Goal: Entertainment & Leisure: Consume media (video, audio)

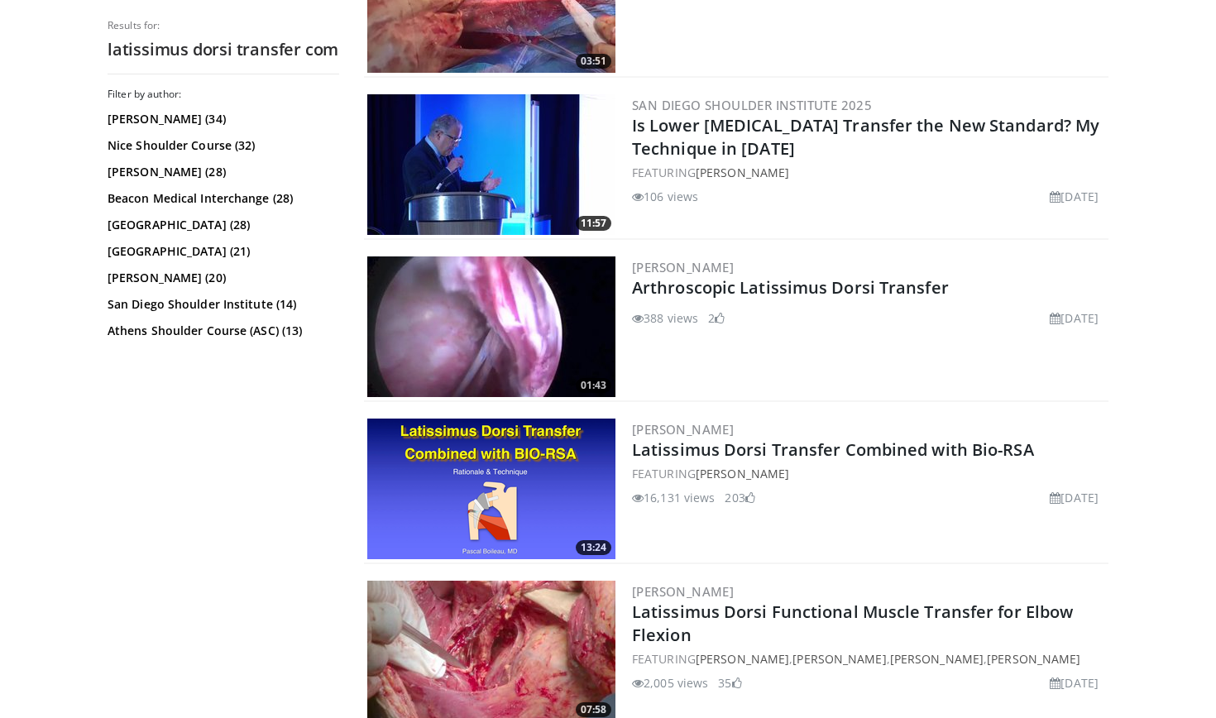
scroll to position [1237, 0]
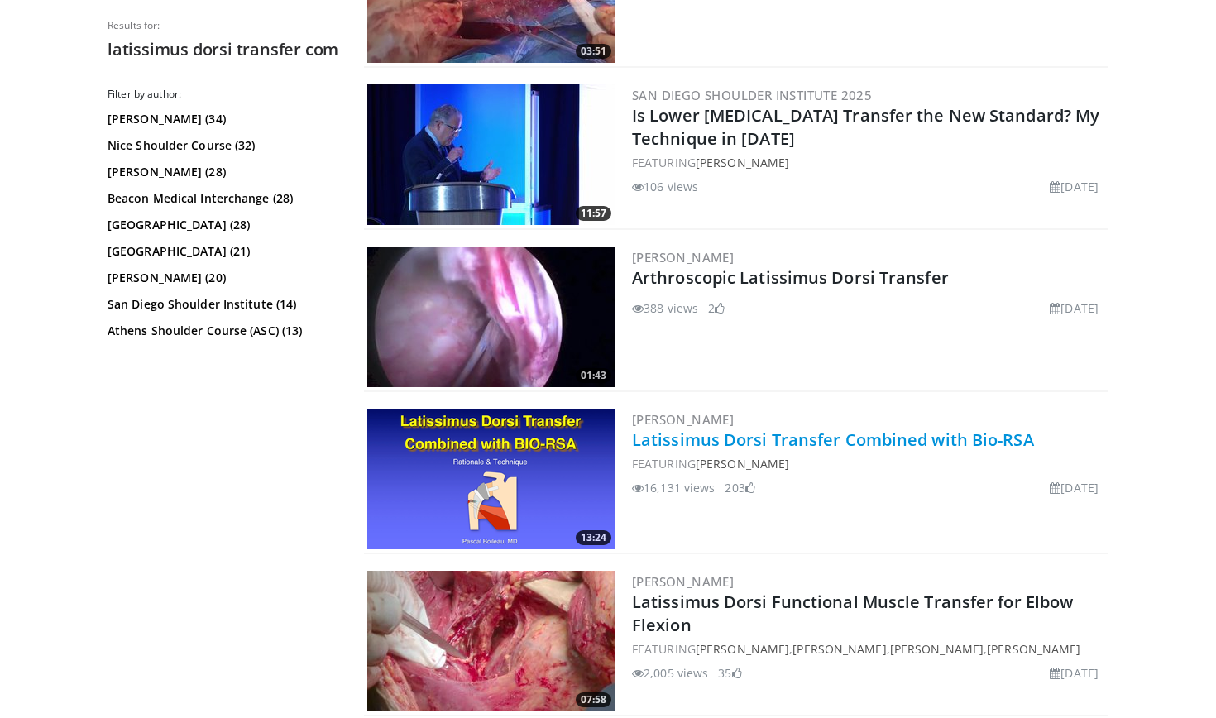
click at [756, 442] on link "Latissimus Dorsi Transfer Combined with Bio-RSA" at bounding box center [833, 439] width 402 height 22
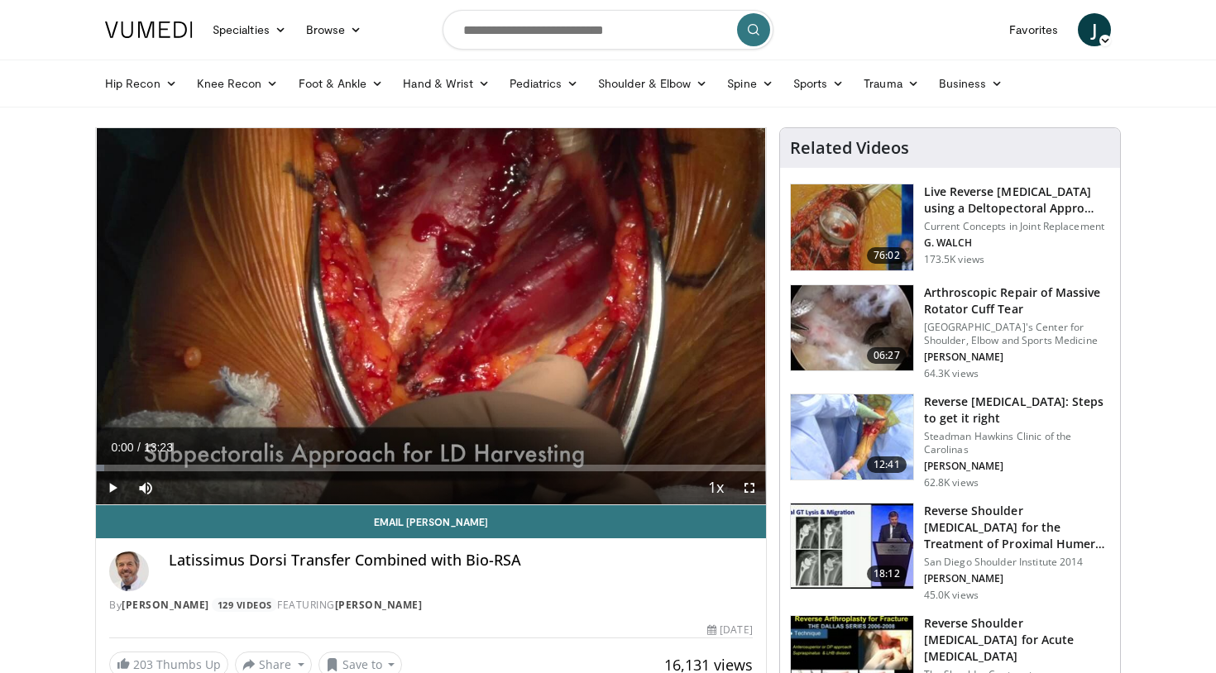
click at [119, 490] on span "Video Player" at bounding box center [112, 487] width 33 height 33
click at [752, 488] on span "Video Player" at bounding box center [749, 487] width 33 height 33
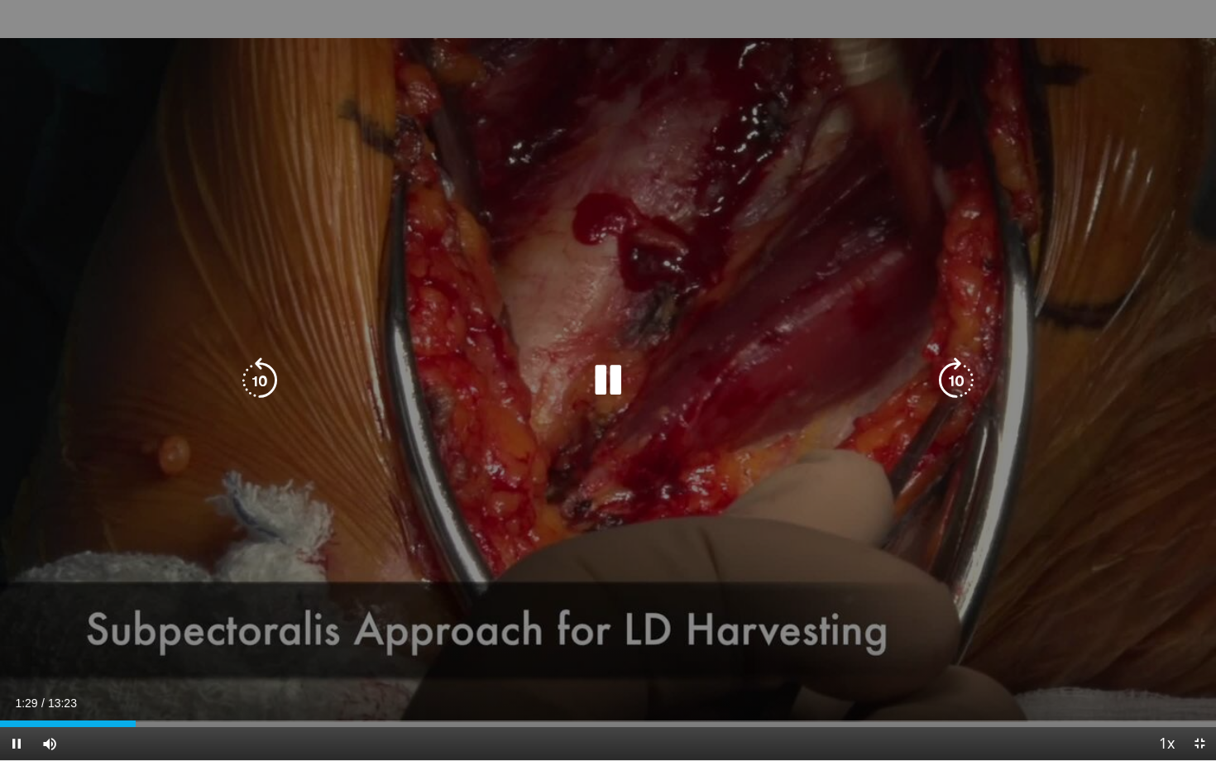
click at [611, 379] on icon "Video Player" at bounding box center [608, 380] width 46 height 46
click at [603, 383] on icon "Video Player" at bounding box center [608, 380] width 46 height 46
click at [614, 387] on icon "Video Player" at bounding box center [608, 380] width 46 height 46
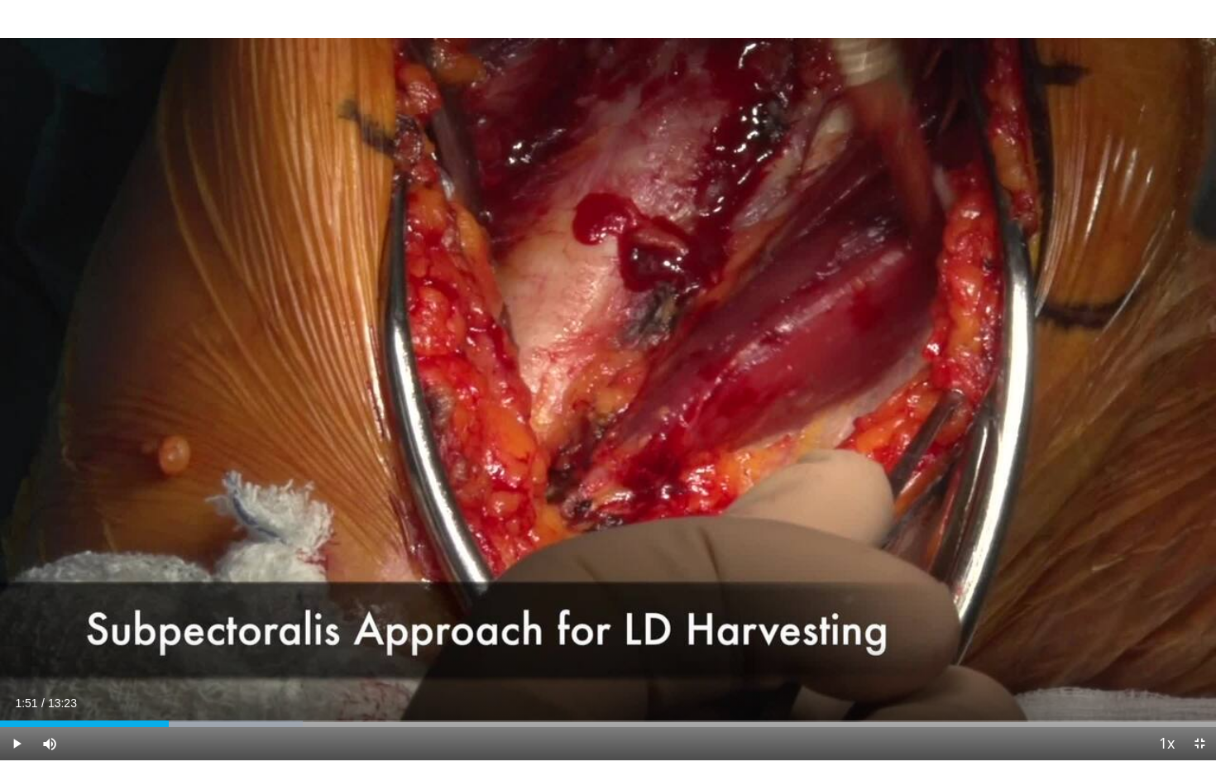
click at [17, 672] on span "Video Player" at bounding box center [16, 743] width 33 height 33
click at [167, 672] on div "Progress Bar" at bounding box center [168, 723] width 2 height 7
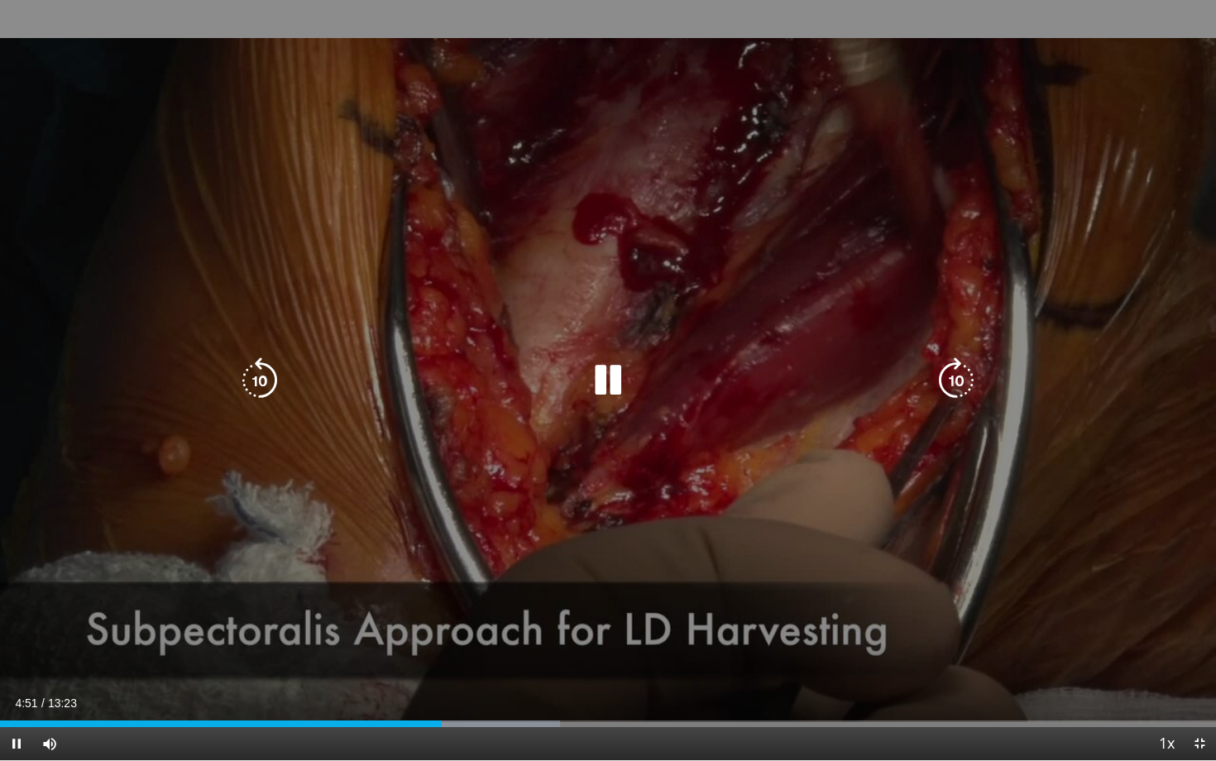
click at [267, 389] on icon "Video Player" at bounding box center [260, 380] width 46 height 46
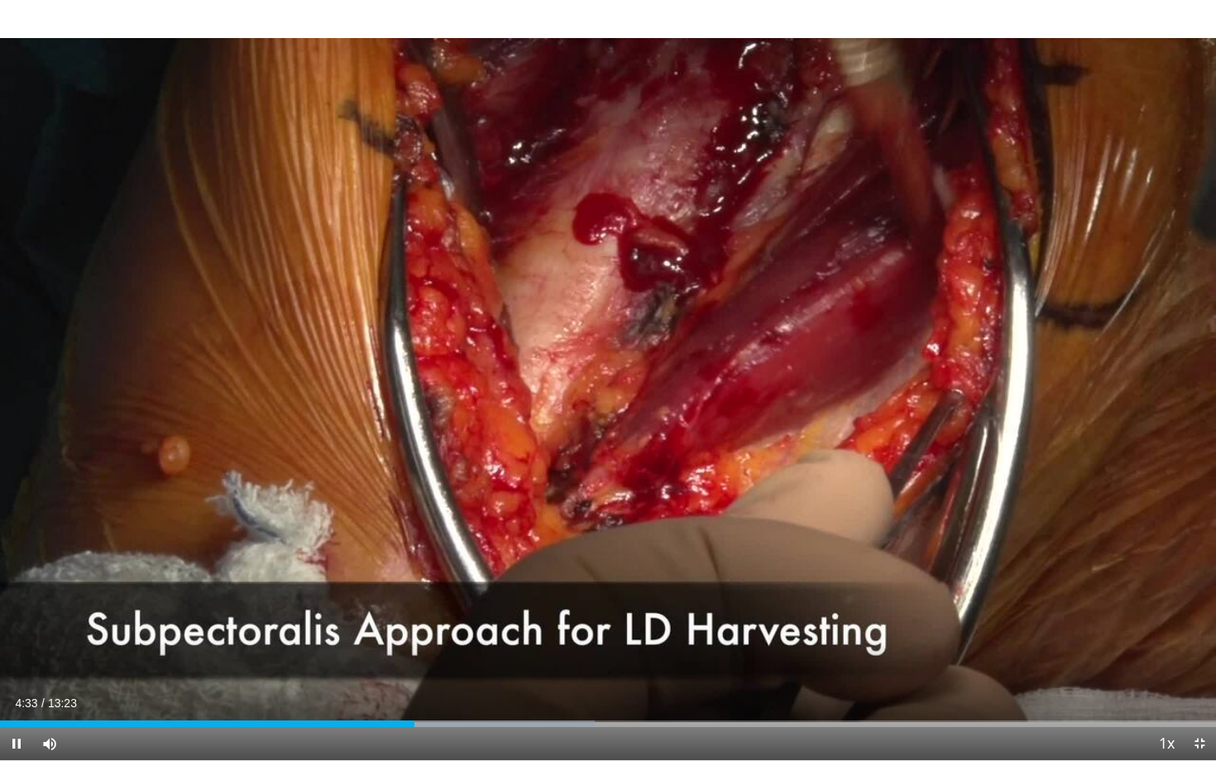
click at [22, 672] on span "Video Player" at bounding box center [16, 743] width 33 height 33
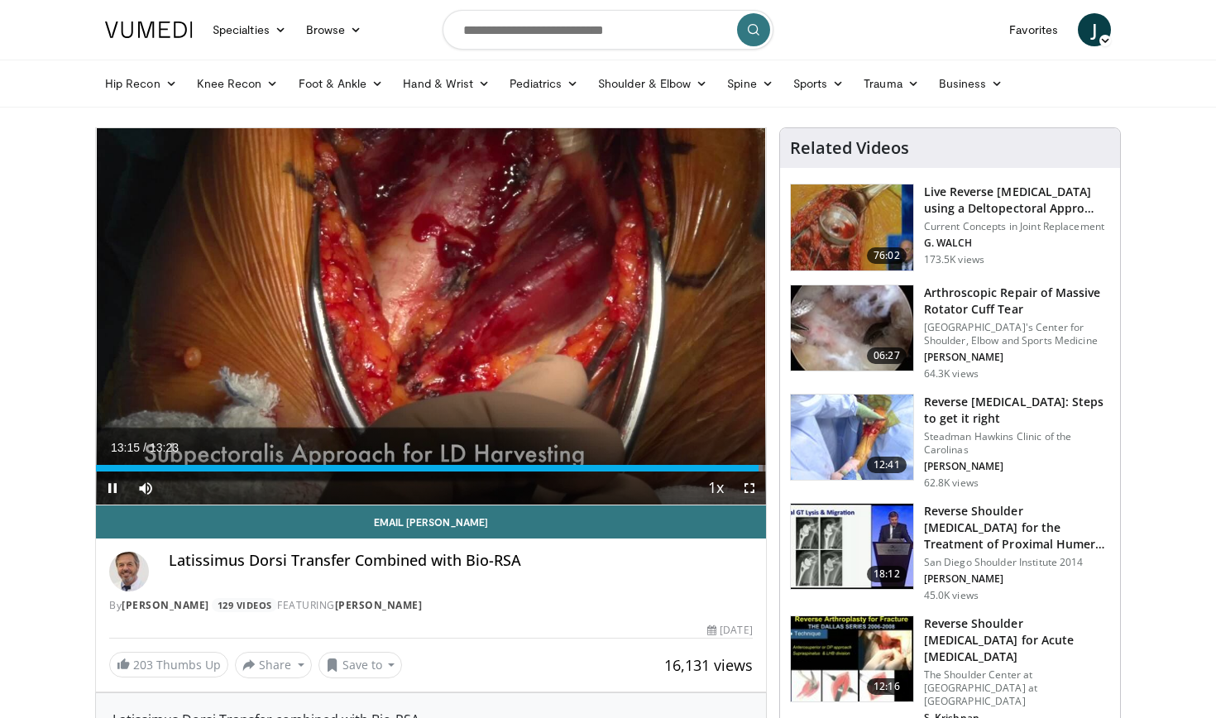
click at [114, 489] on span "Video Player" at bounding box center [112, 487] width 33 height 33
